Goal: Find specific page/section: Find specific page/section

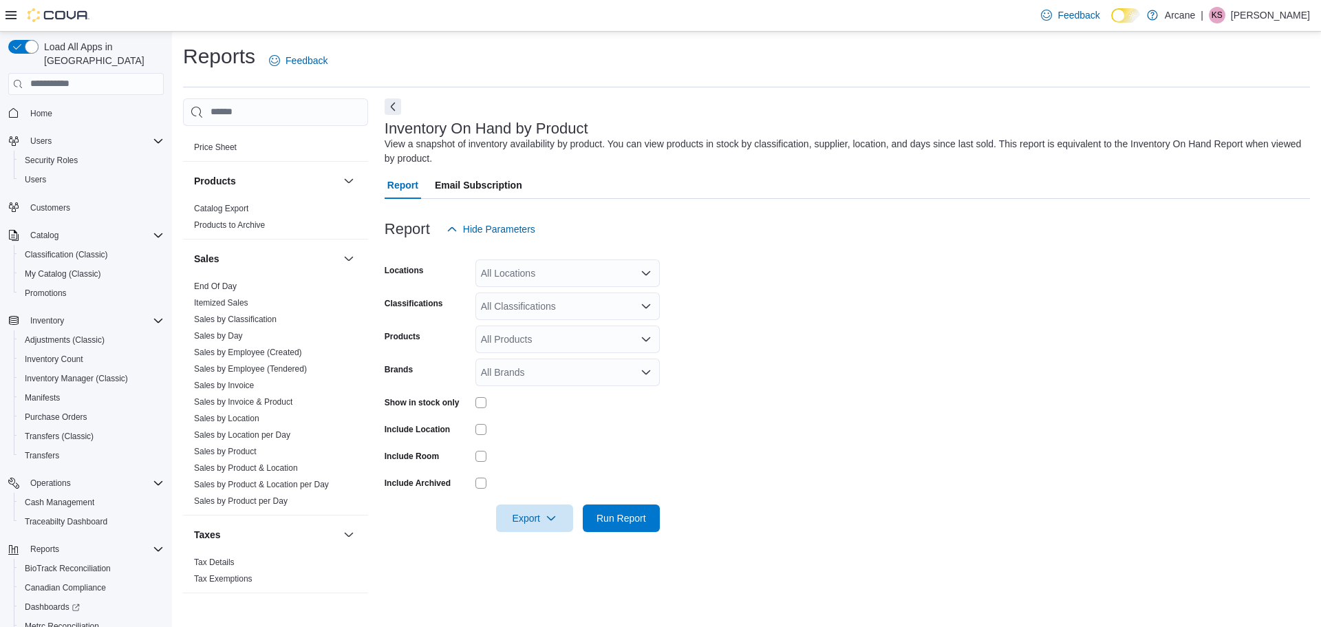
scroll to position [852, 0]
